Goal: Entertainment & Leisure: Consume media (video, audio)

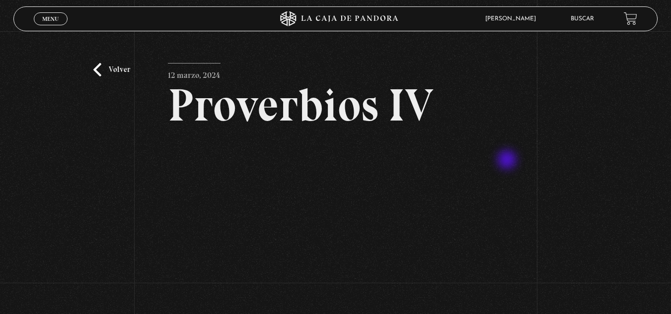
scroll to position [60, 0]
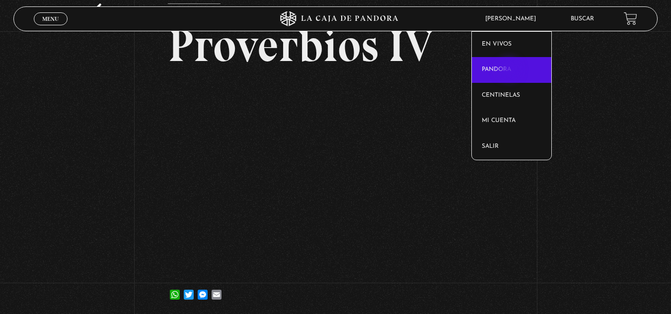
click at [510, 71] on link "Pandora" at bounding box center [511, 70] width 79 height 26
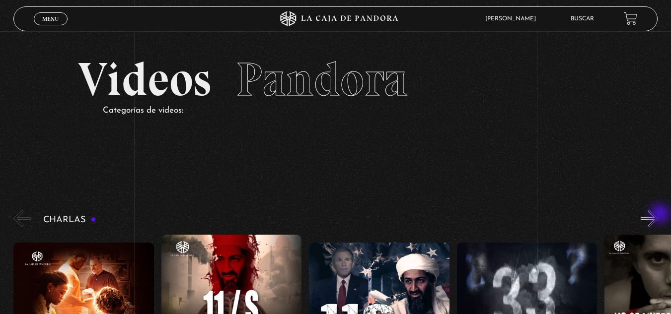
click at [658, 215] on button "»" at bounding box center [649, 218] width 17 height 17
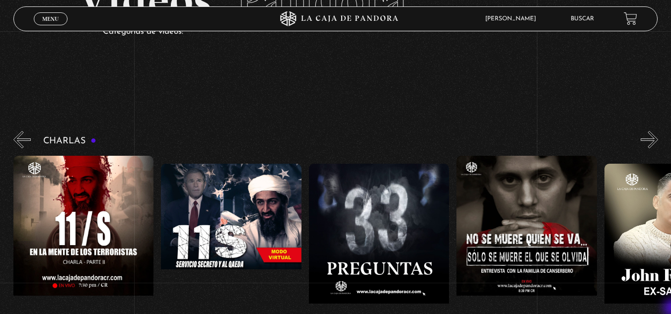
scroll to position [79, 0]
click at [658, 136] on button "»" at bounding box center [649, 139] width 17 height 17
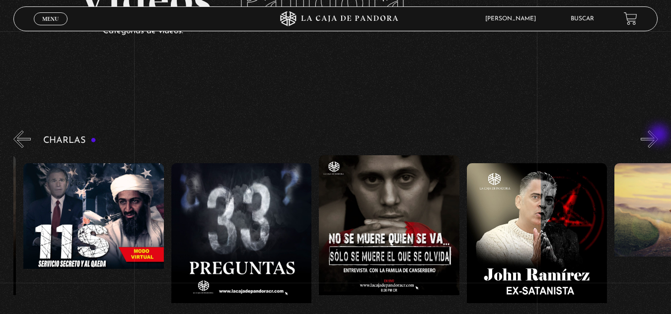
click at [658, 136] on button "»" at bounding box center [649, 139] width 17 height 17
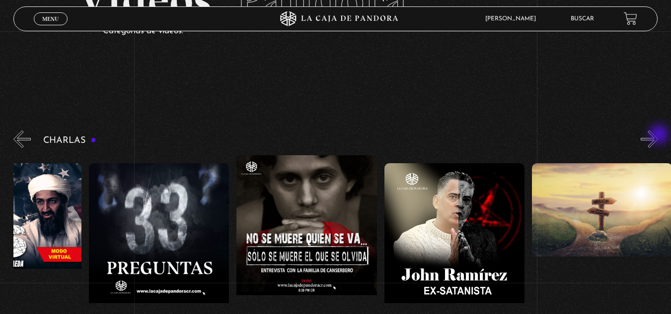
scroll to position [0, 370]
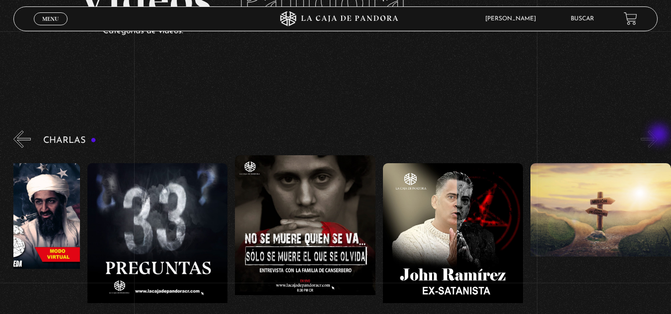
click at [658, 136] on button "»" at bounding box center [649, 139] width 17 height 17
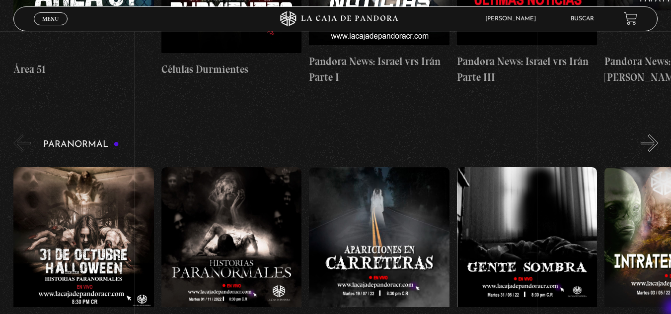
scroll to position [927, 0]
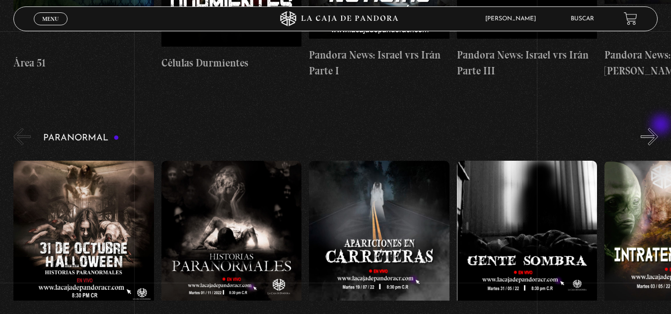
click at [658, 128] on button "»" at bounding box center [649, 136] width 17 height 17
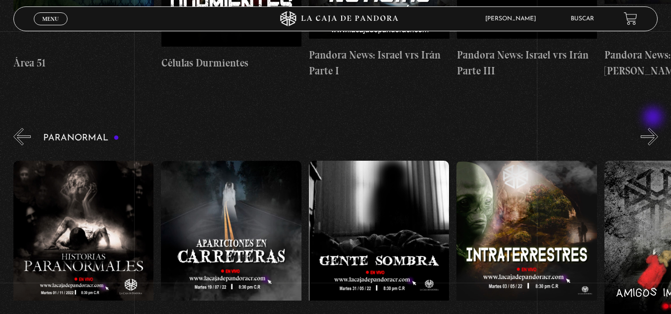
click at [654, 128] on button "»" at bounding box center [649, 136] width 17 height 17
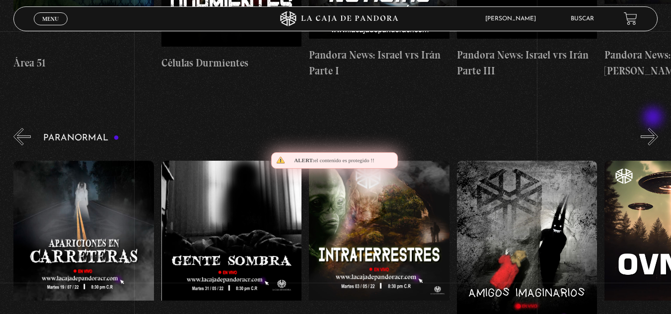
click at [654, 128] on button "»" at bounding box center [649, 136] width 17 height 17
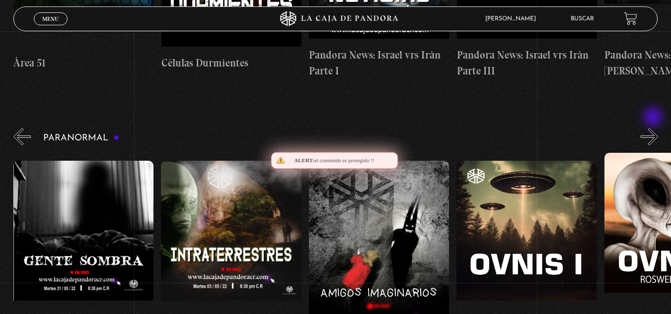
click at [654, 128] on button "»" at bounding box center [649, 136] width 17 height 17
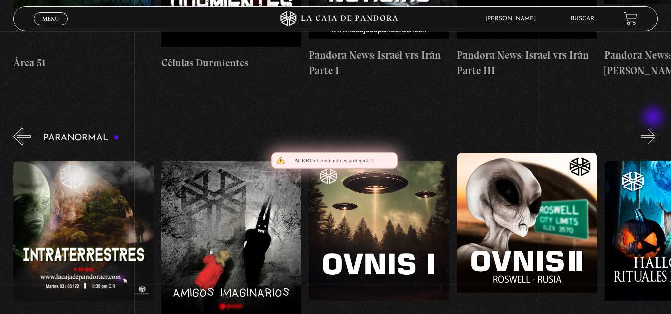
click at [654, 128] on button "»" at bounding box center [649, 136] width 17 height 17
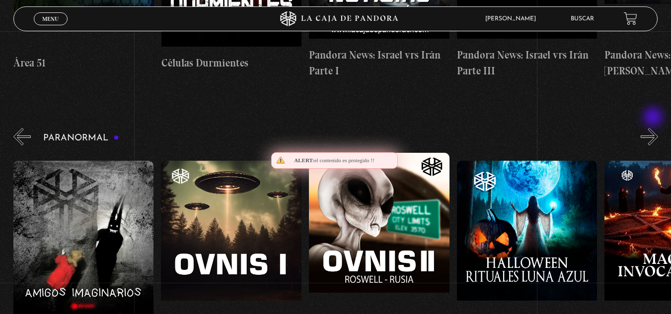
click at [654, 128] on button "»" at bounding box center [649, 136] width 17 height 17
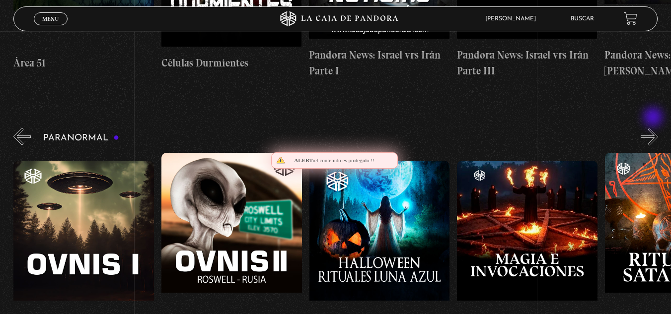
click at [654, 128] on button "»" at bounding box center [649, 136] width 17 height 17
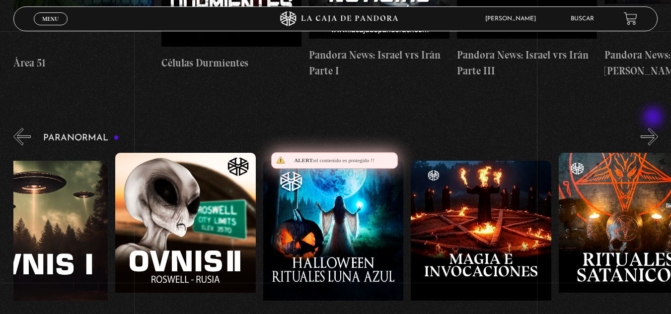
scroll to position [0, 961]
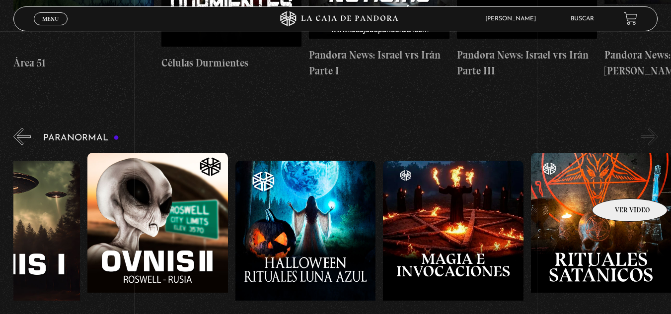
click at [617, 184] on figure at bounding box center [601, 242] width 141 height 179
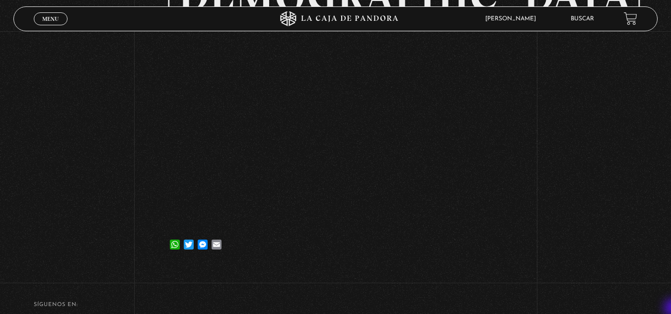
scroll to position [159, 0]
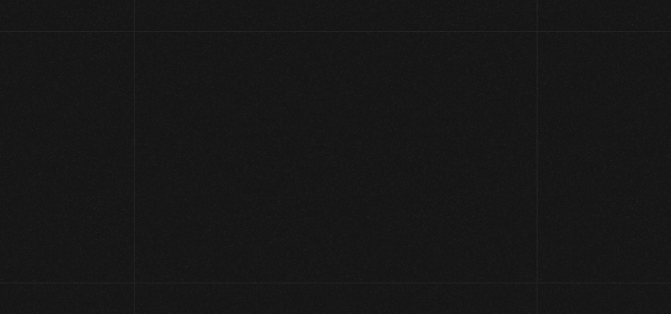
scroll to position [927, 0]
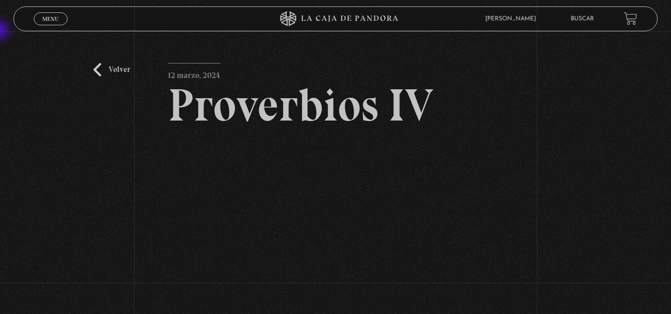
scroll to position [60, 0]
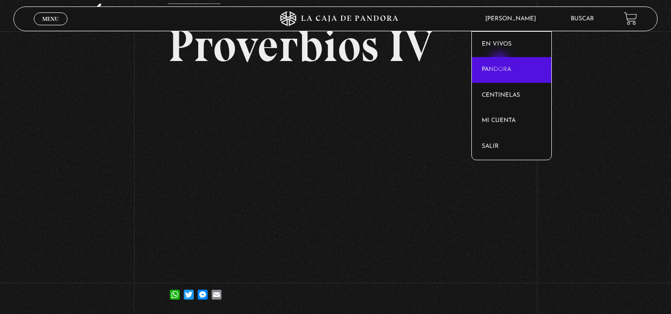
click at [501, 64] on link "Pandora" at bounding box center [511, 70] width 79 height 26
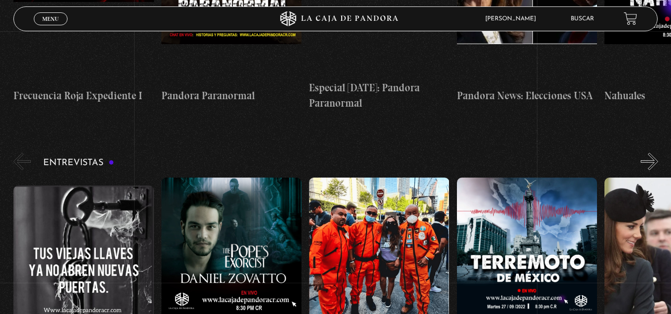
scroll to position [3745, 0]
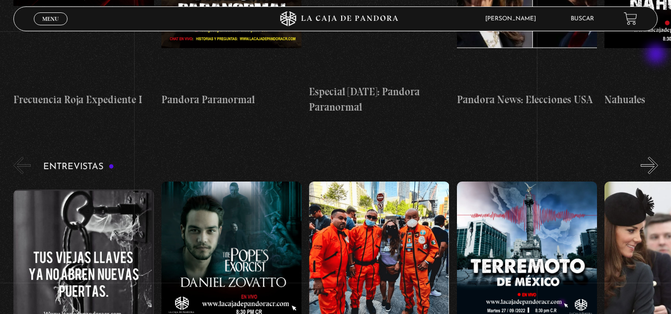
click at [657, 157] on button "»" at bounding box center [649, 165] width 17 height 17
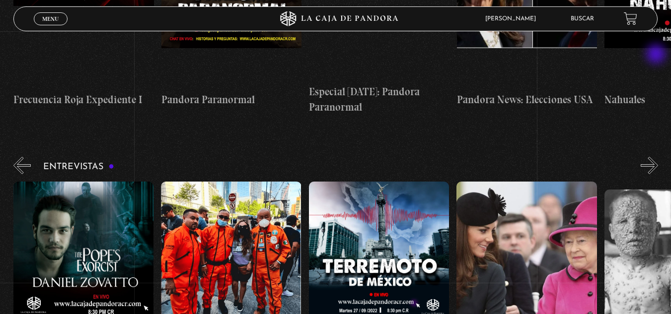
click at [657, 157] on button "»" at bounding box center [649, 165] width 17 height 17
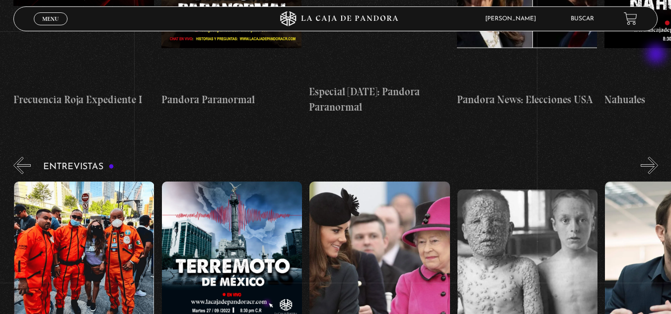
scroll to position [0, 296]
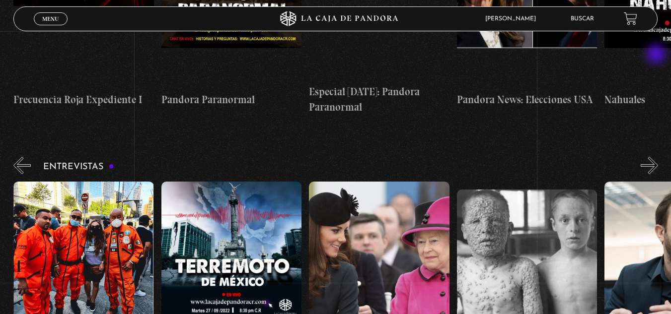
click at [657, 157] on button "»" at bounding box center [649, 165] width 17 height 17
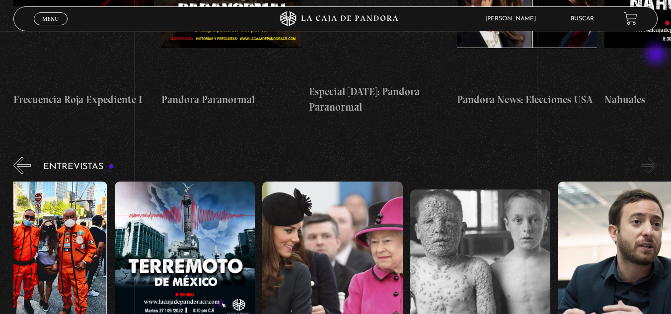
scroll to position [0, 370]
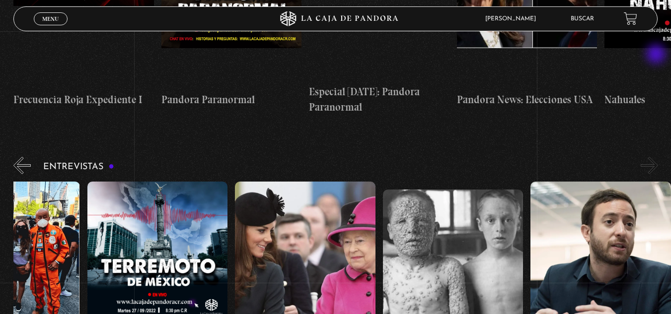
click at [657, 157] on button "»" at bounding box center [649, 165] width 17 height 17
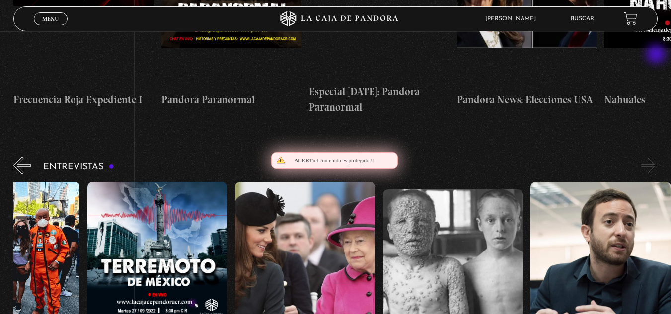
click at [657, 157] on button "»" at bounding box center [649, 165] width 17 height 17
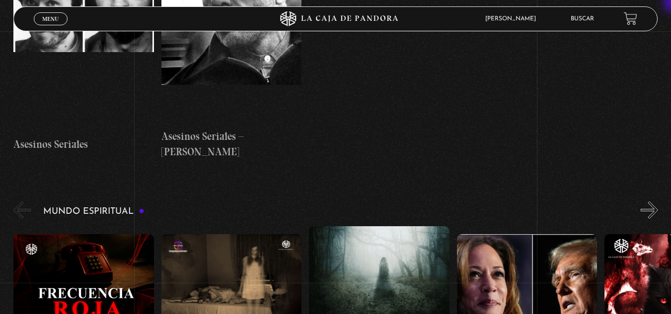
scroll to position [3408, 0]
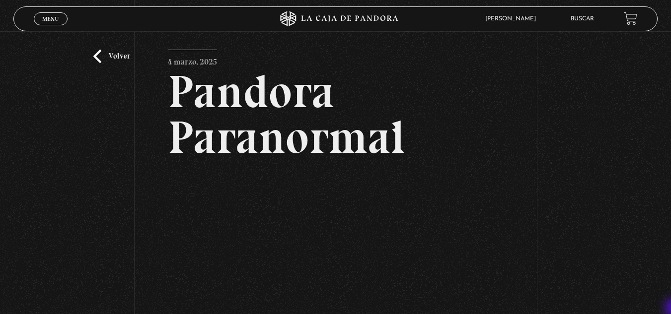
scroll to position [20, 0]
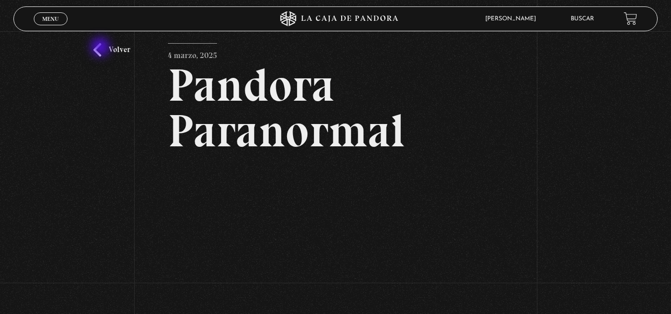
click at [101, 48] on link "Volver" at bounding box center [111, 49] width 37 height 13
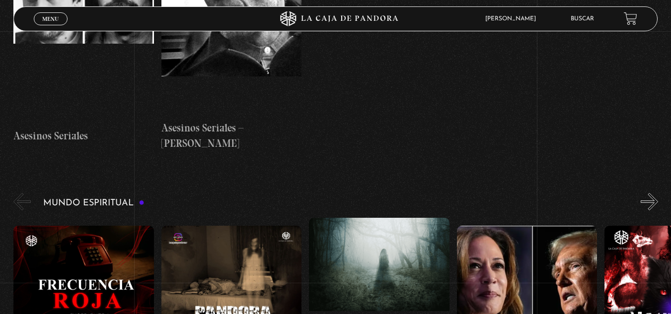
scroll to position [3447, 0]
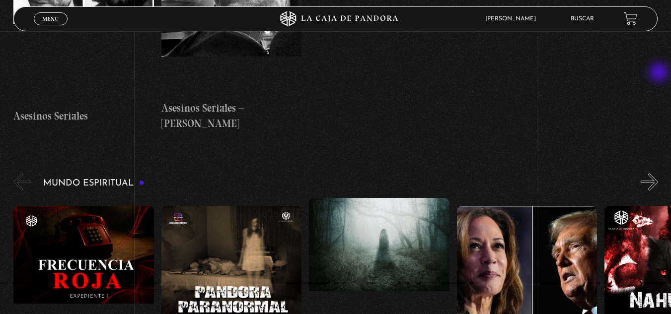
click at [658, 173] on button "»" at bounding box center [649, 181] width 17 height 17
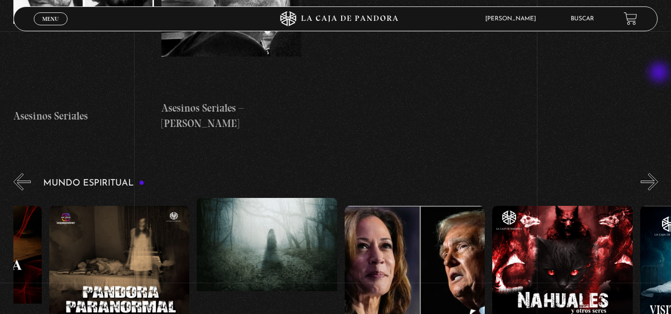
click at [658, 173] on button "»" at bounding box center [649, 181] width 17 height 17
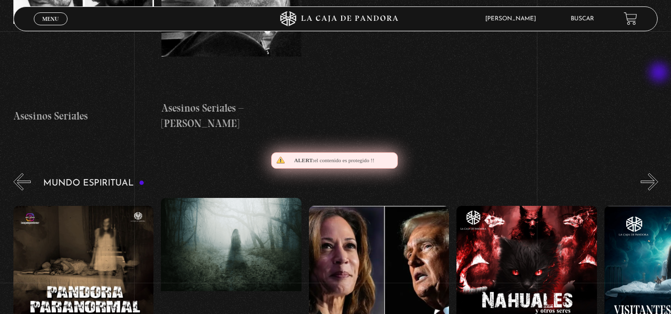
click at [658, 173] on button "»" at bounding box center [649, 181] width 17 height 17
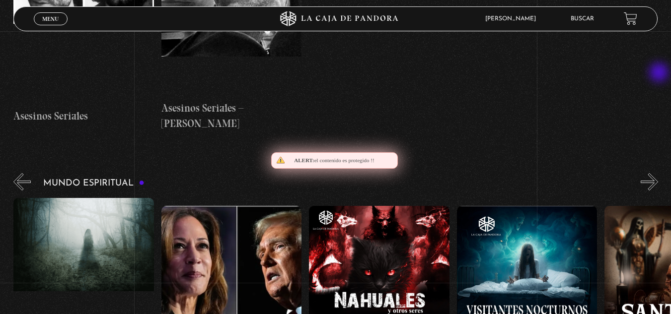
click at [658, 173] on button "»" at bounding box center [649, 181] width 17 height 17
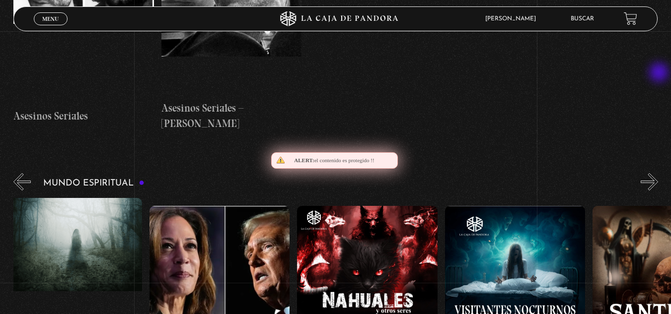
click at [658, 173] on button "»" at bounding box center [649, 181] width 17 height 17
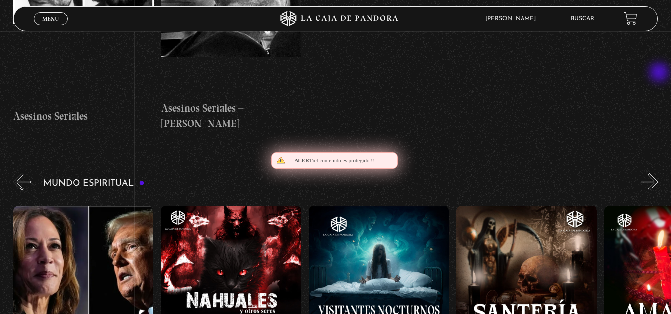
click at [658, 173] on button "»" at bounding box center [649, 181] width 17 height 17
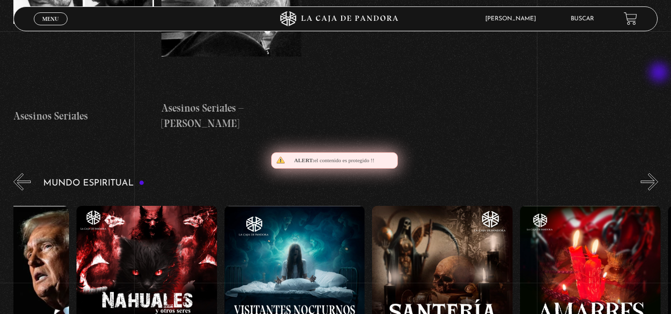
click at [658, 173] on button "»" at bounding box center [649, 181] width 17 height 17
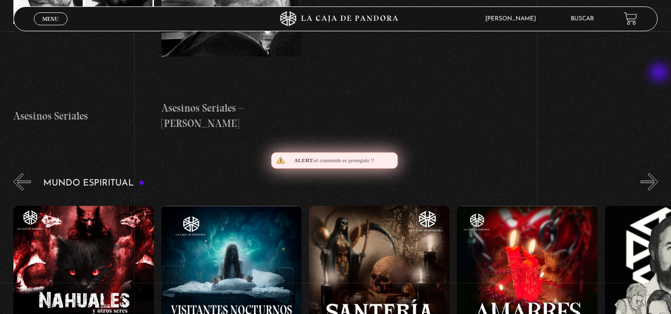
click at [658, 173] on button "»" at bounding box center [649, 181] width 17 height 17
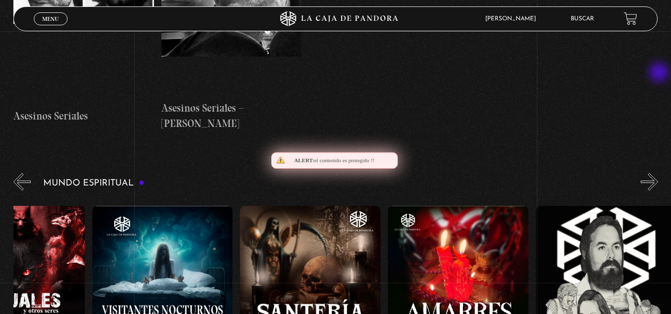
click at [658, 173] on button "»" at bounding box center [649, 181] width 17 height 17
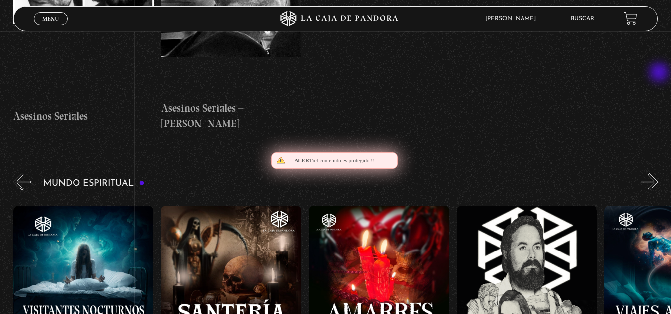
click at [658, 173] on button "»" at bounding box center [649, 181] width 17 height 17
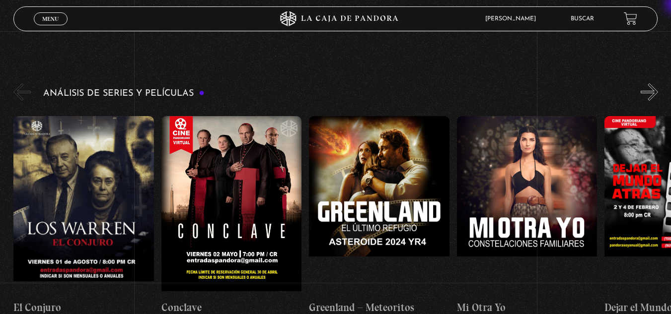
scroll to position [1785, 0]
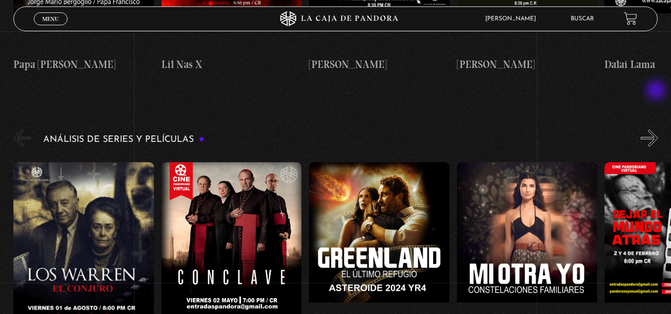
click at [657, 130] on button "»" at bounding box center [649, 138] width 17 height 17
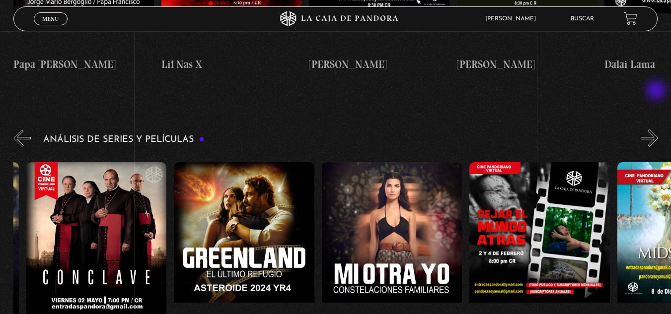
click at [657, 130] on button "»" at bounding box center [649, 138] width 17 height 17
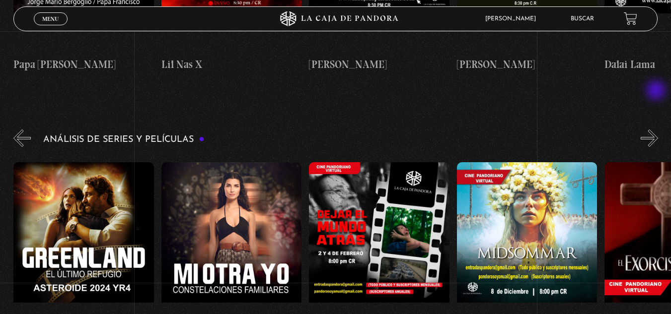
click at [657, 130] on button "»" at bounding box center [649, 138] width 17 height 17
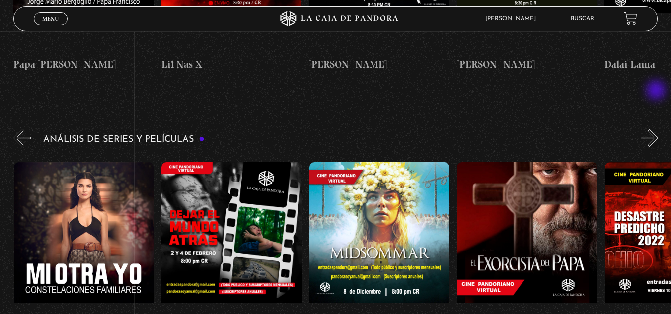
click at [657, 130] on button "»" at bounding box center [649, 138] width 17 height 17
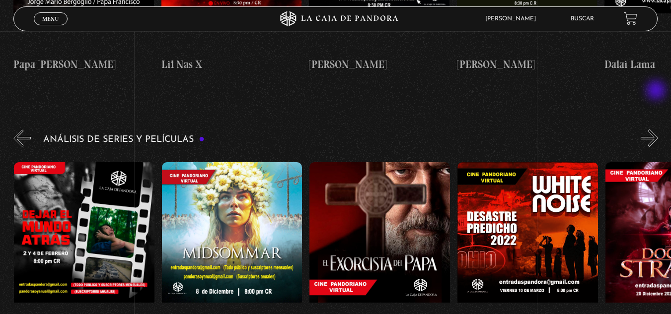
click at [657, 130] on button "»" at bounding box center [649, 138] width 17 height 17
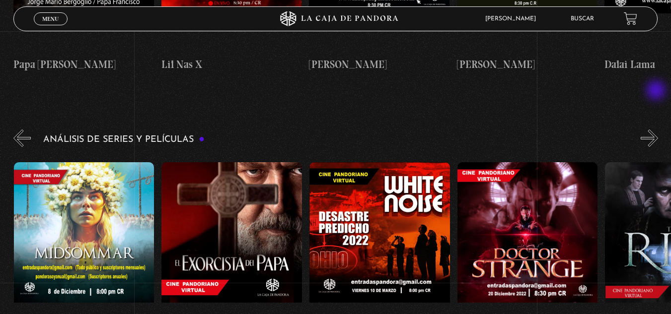
click at [657, 130] on button "»" at bounding box center [649, 138] width 17 height 17
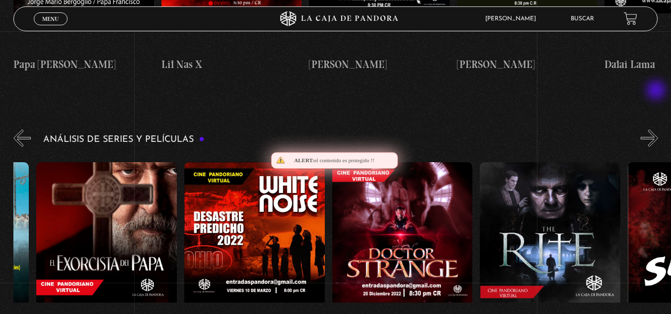
click at [657, 130] on button "»" at bounding box center [649, 138] width 17 height 17
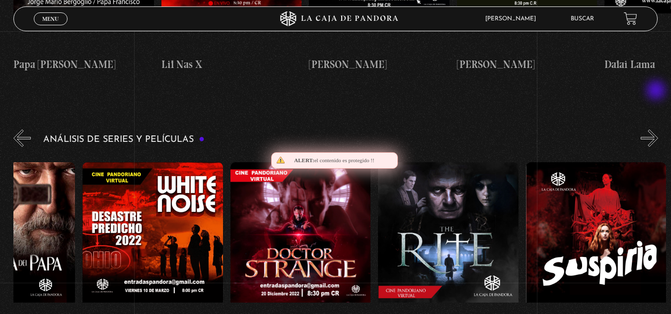
click at [657, 130] on button "»" at bounding box center [649, 138] width 17 height 17
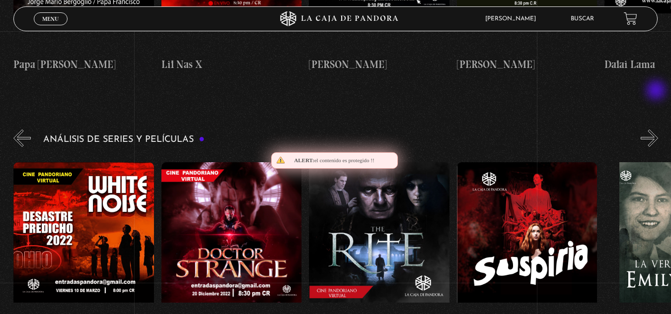
click at [657, 130] on button "»" at bounding box center [649, 138] width 17 height 17
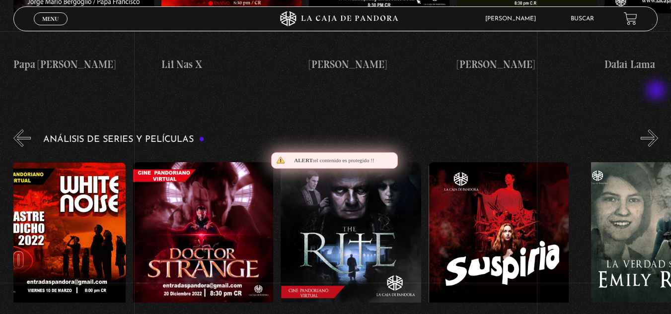
click at [657, 130] on button "»" at bounding box center [649, 138] width 17 height 17
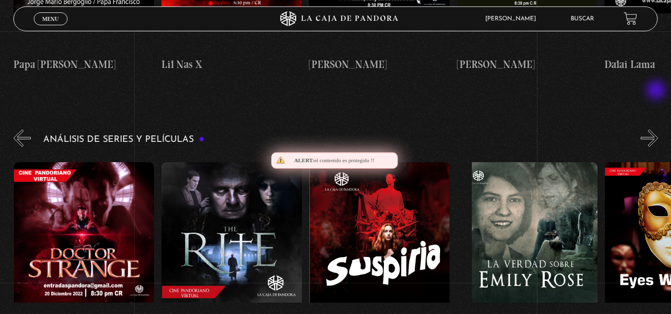
click at [657, 130] on button "»" at bounding box center [649, 138] width 17 height 17
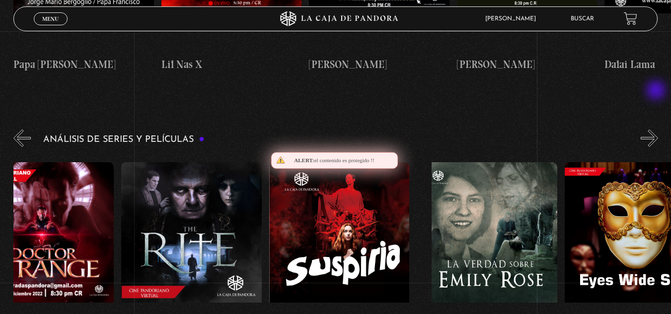
click at [657, 130] on button "»" at bounding box center [649, 138] width 17 height 17
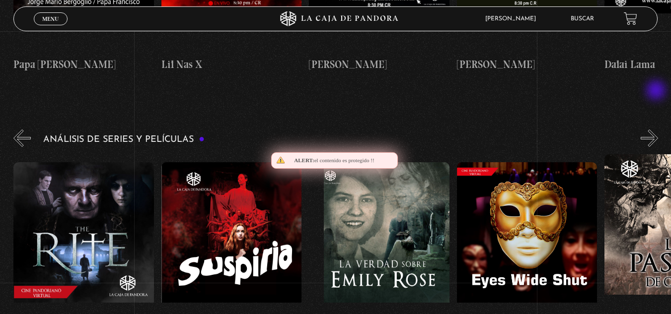
click at [657, 130] on button "»" at bounding box center [649, 138] width 17 height 17
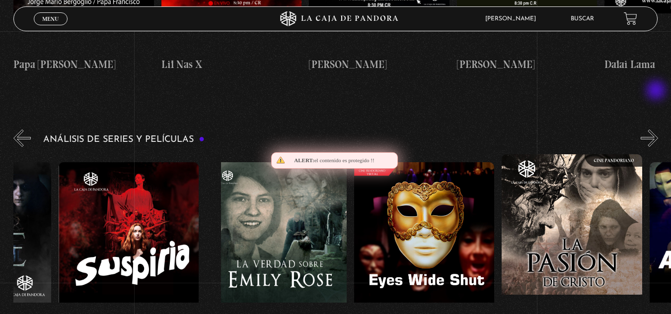
click at [657, 130] on button "»" at bounding box center [649, 138] width 17 height 17
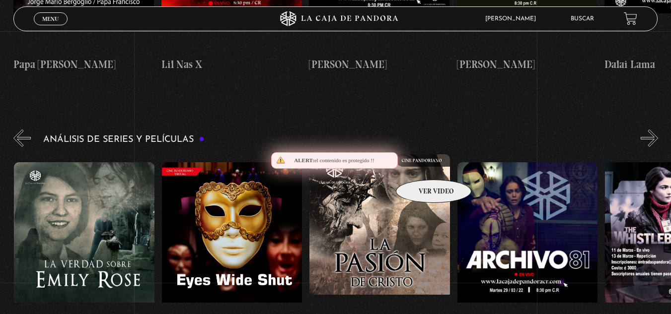
scroll to position [0, 1626]
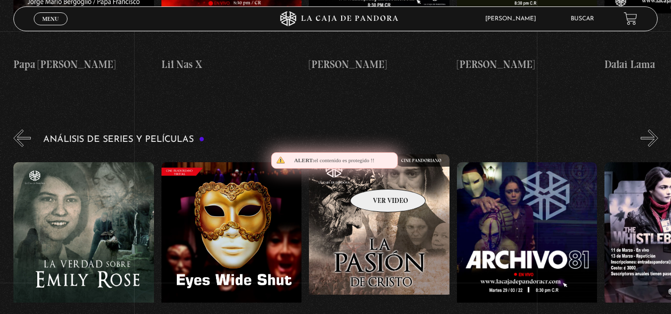
click at [375, 174] on figure at bounding box center [379, 243] width 141 height 179
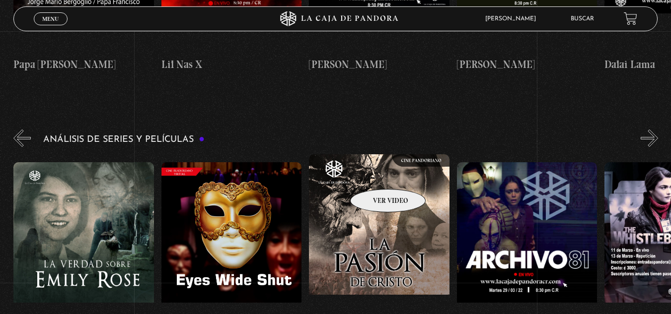
click at [375, 174] on figure at bounding box center [379, 243] width 141 height 179
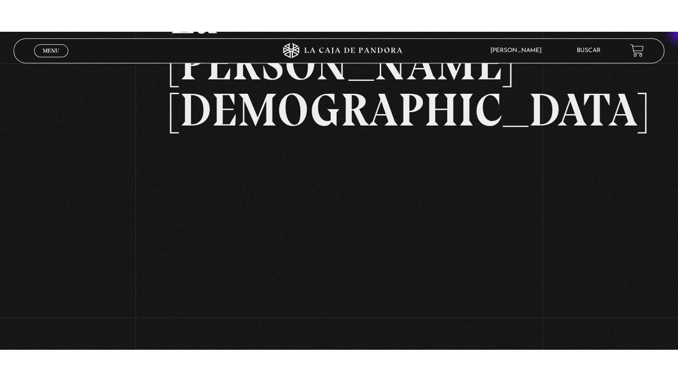
scroll to position [99, 0]
